Goal: Information Seeking & Learning: Learn about a topic

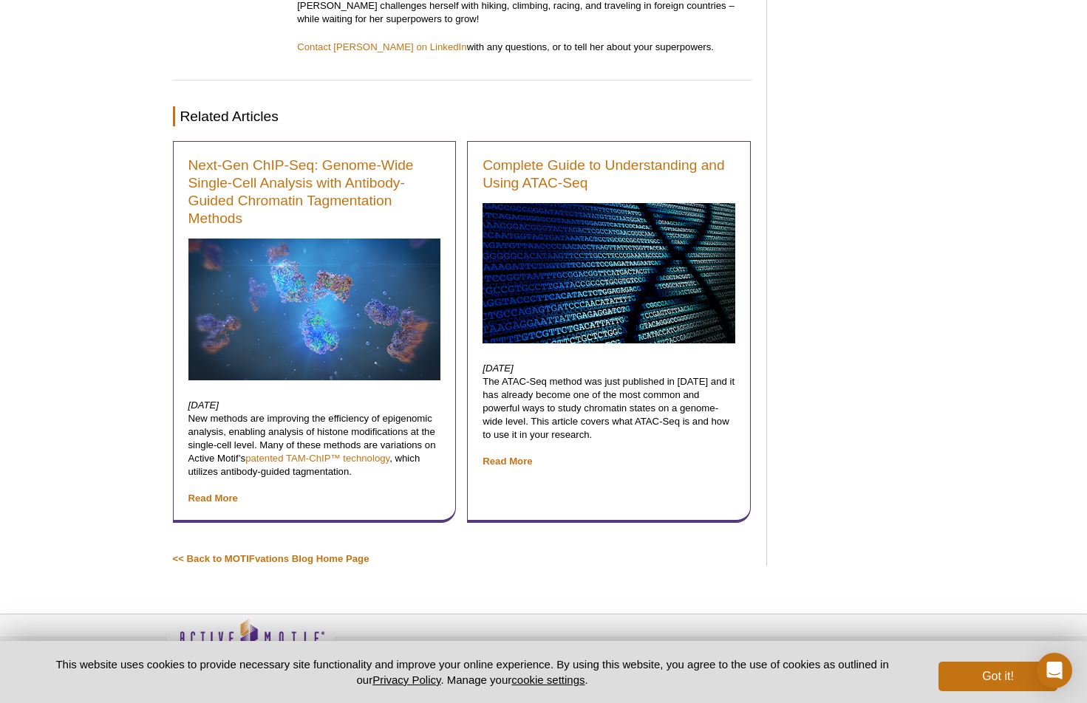
scroll to position [6853, 0]
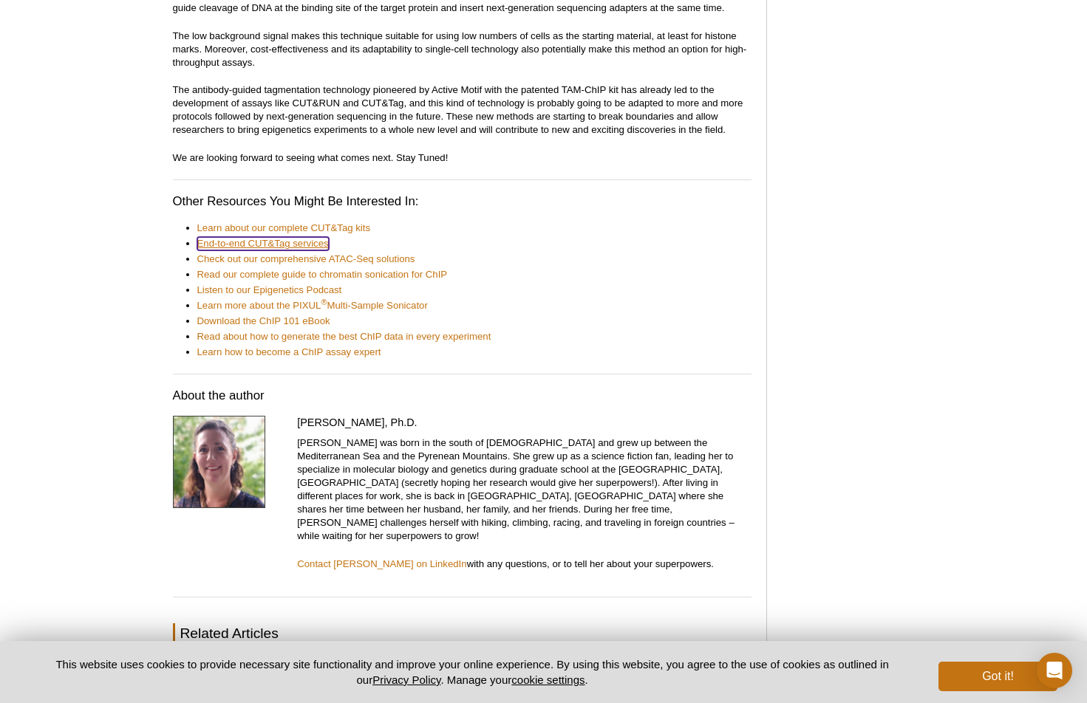
click at [277, 237] on link "End-to-end CUT&Tag services" at bounding box center [262, 243] width 131 height 13
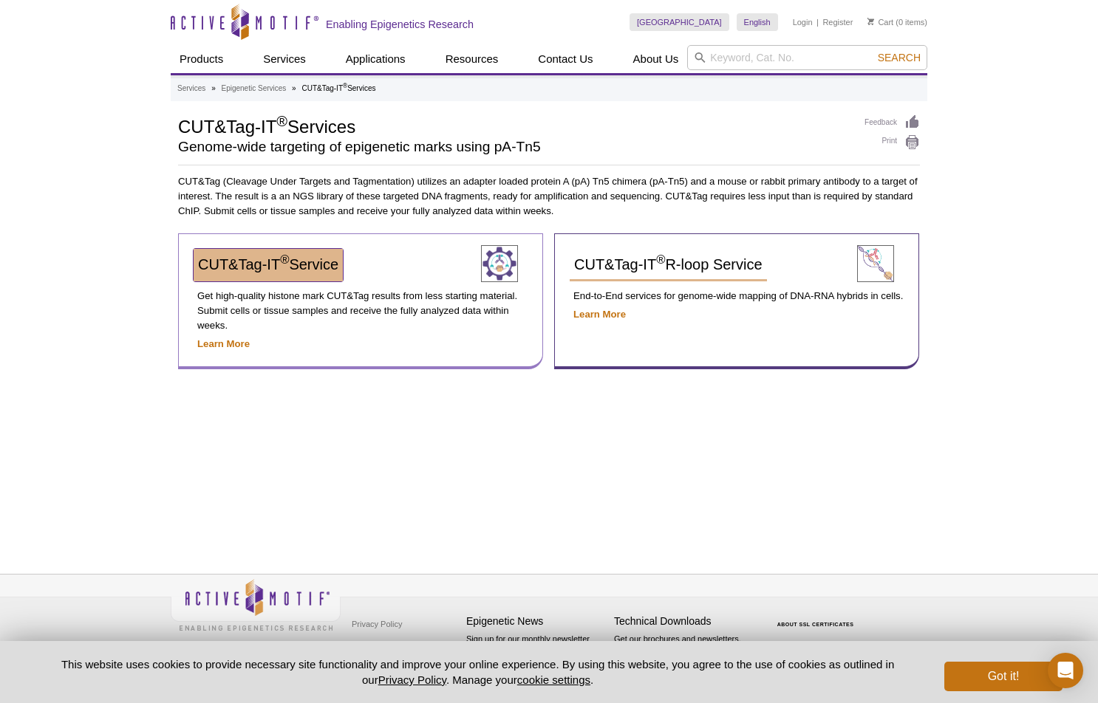
click at [307, 270] on span "CUT&Tag-IT ® Service" at bounding box center [268, 264] width 140 height 16
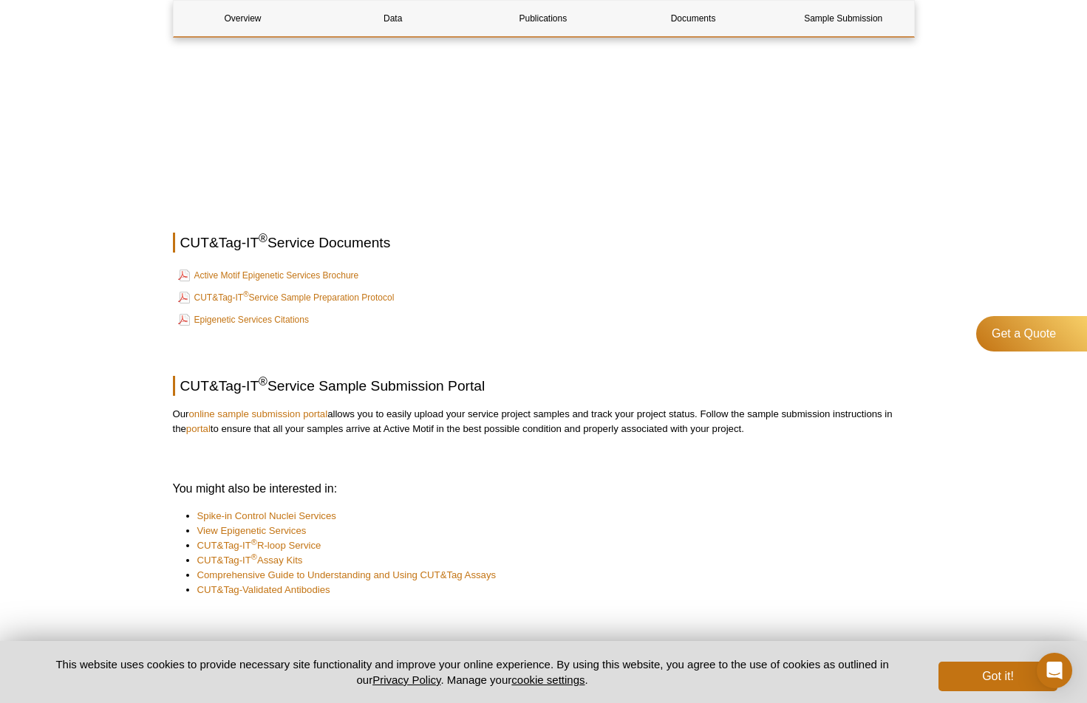
scroll to position [1954, 0]
